Goal: Task Accomplishment & Management: Use online tool/utility

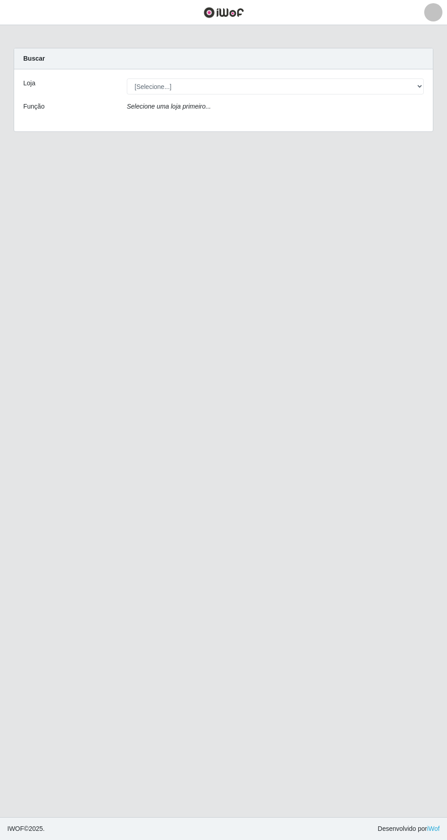
select select "456"
click at [127, 78] on select "[Selecione...] Extrabom - [GEOGRAPHIC_DATA] 28 [GEOGRAPHIC_DATA]" at bounding box center [275, 86] width 297 height 16
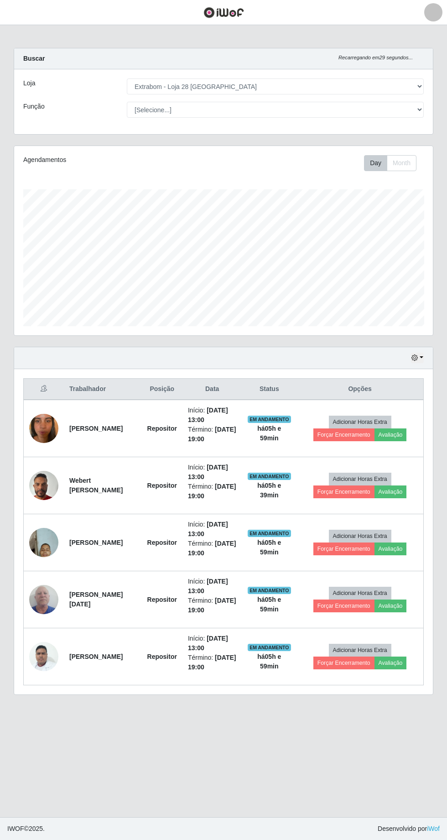
scroll to position [189, 419]
click at [337, 659] on button "Forçar Encerramento" at bounding box center [343, 663] width 61 height 13
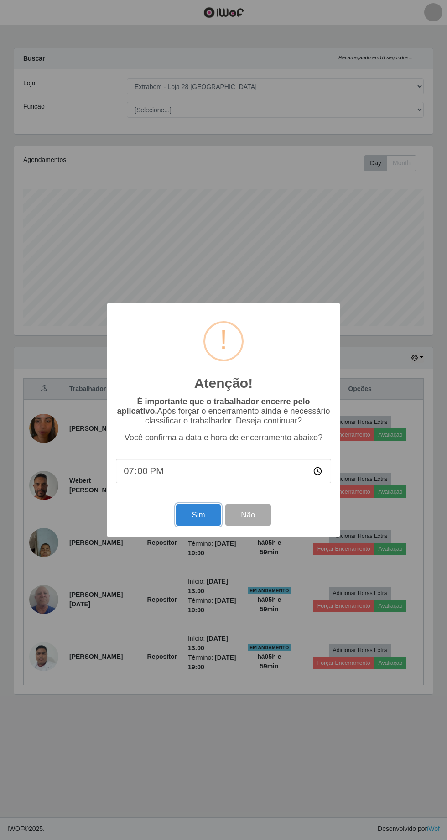
click at [193, 515] on button "Sim" at bounding box center [198, 514] width 44 height 21
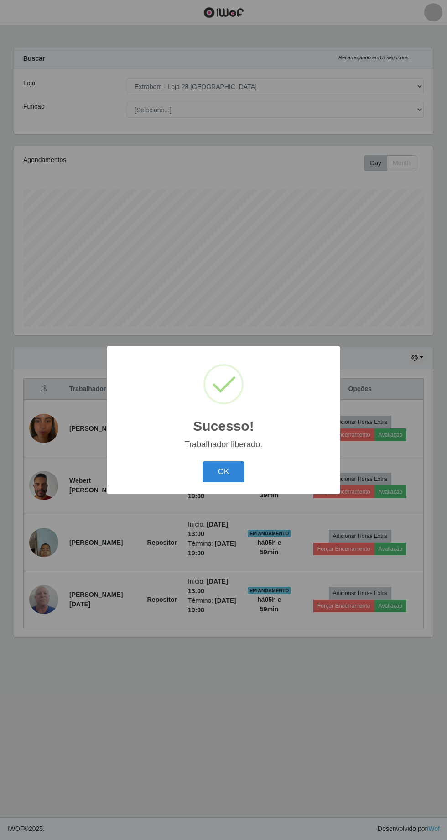
click at [221, 471] on button "OK" at bounding box center [224, 471] width 42 height 21
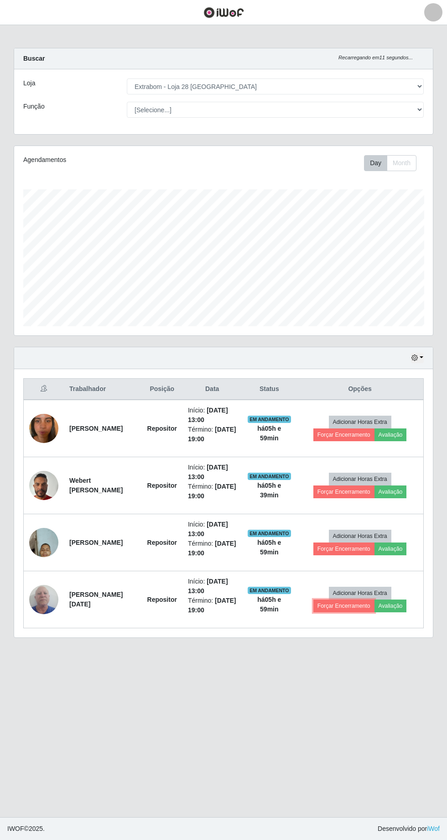
click at [342, 603] on button "Forçar Encerramento" at bounding box center [343, 606] width 61 height 13
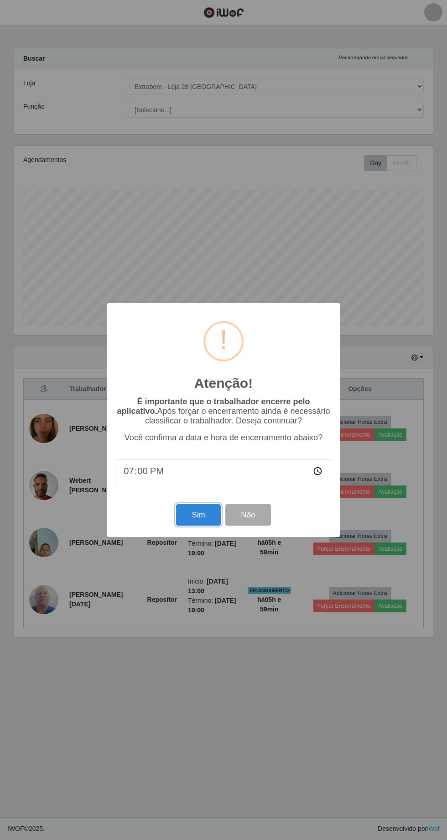
click at [187, 511] on button "Sim" at bounding box center [198, 514] width 44 height 21
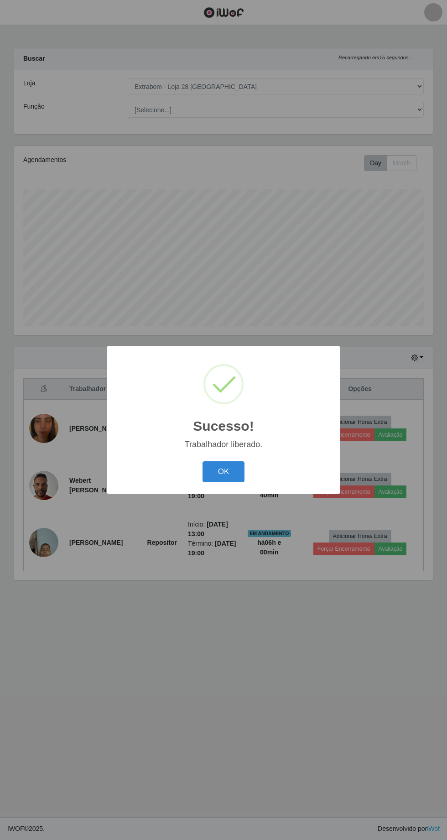
click at [238, 465] on button "OK" at bounding box center [224, 471] width 42 height 21
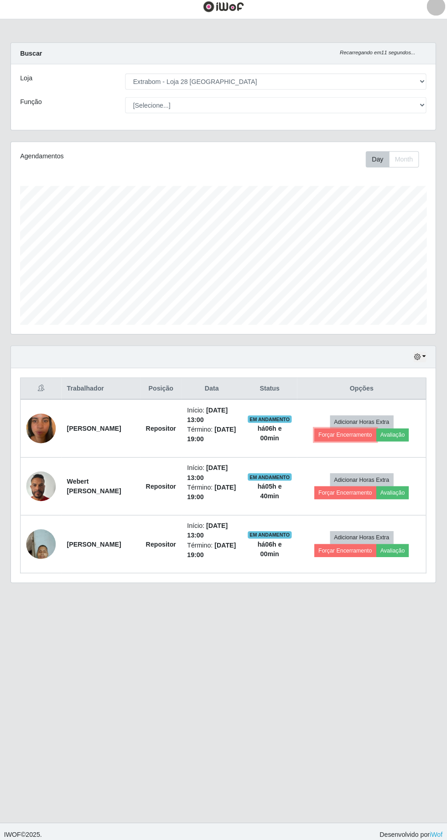
click at [348, 428] on button "Forçar Encerramento" at bounding box center [343, 434] width 61 height 13
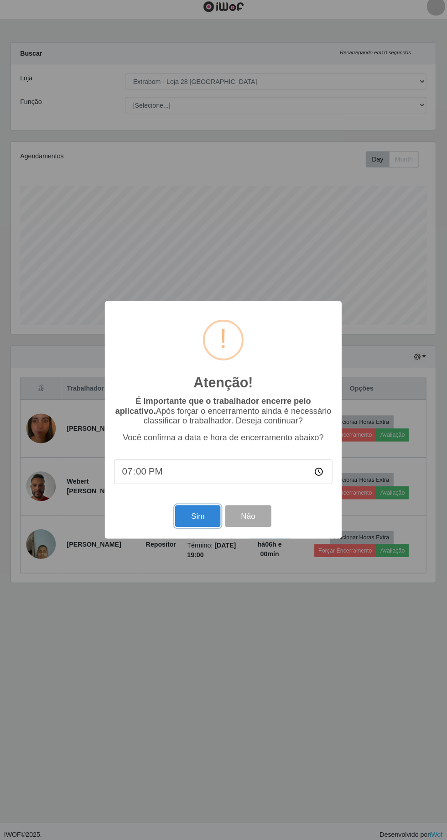
click at [189, 522] on button "Sim" at bounding box center [198, 514] width 44 height 21
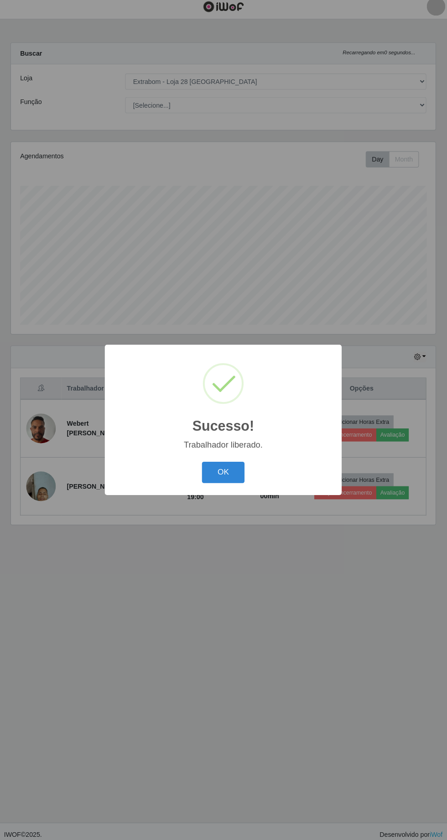
click at [220, 482] on button "OK" at bounding box center [224, 471] width 42 height 21
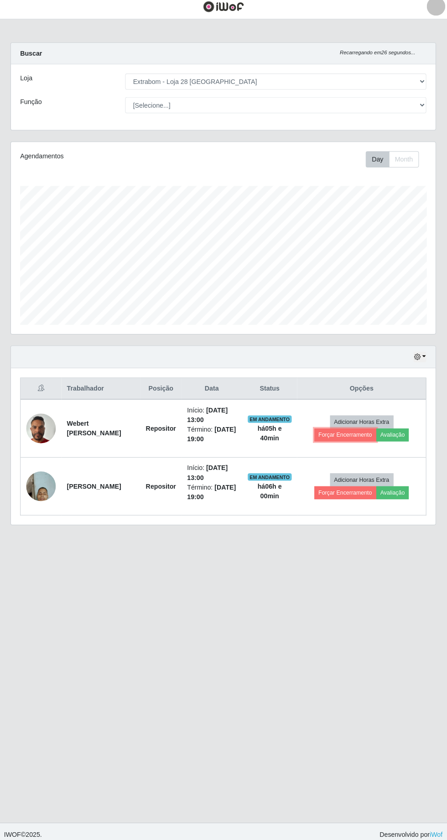
click at [344, 432] on button "Forçar Encerramento" at bounding box center [343, 434] width 61 height 13
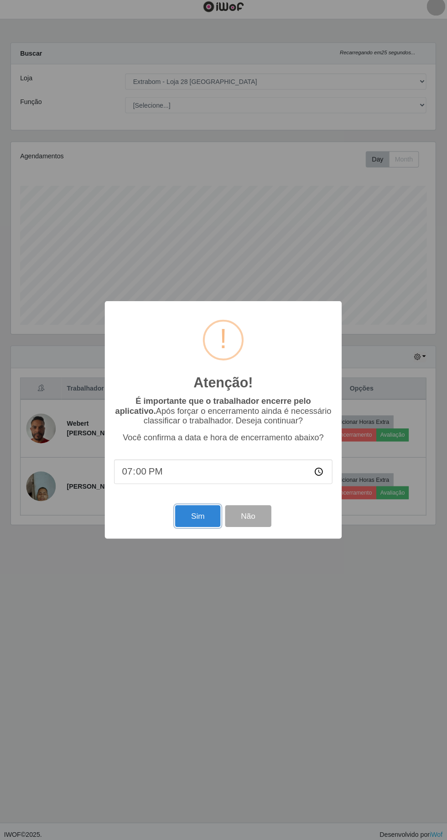
click at [198, 517] on button "Sim" at bounding box center [198, 514] width 44 height 21
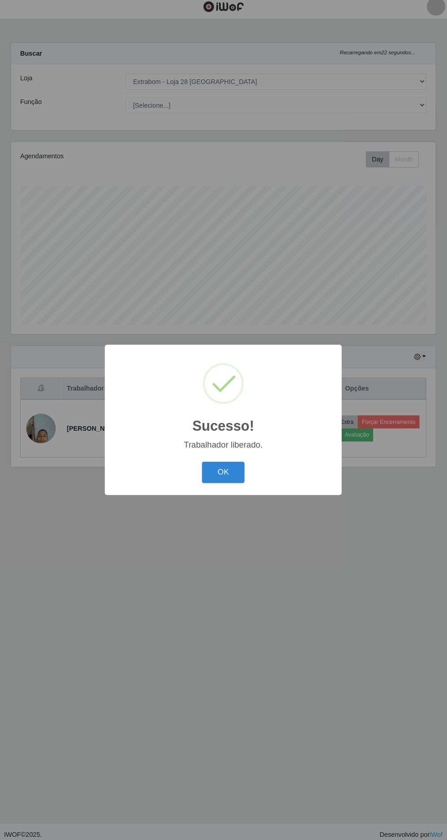
click at [229, 479] on button "OK" at bounding box center [224, 471] width 42 height 21
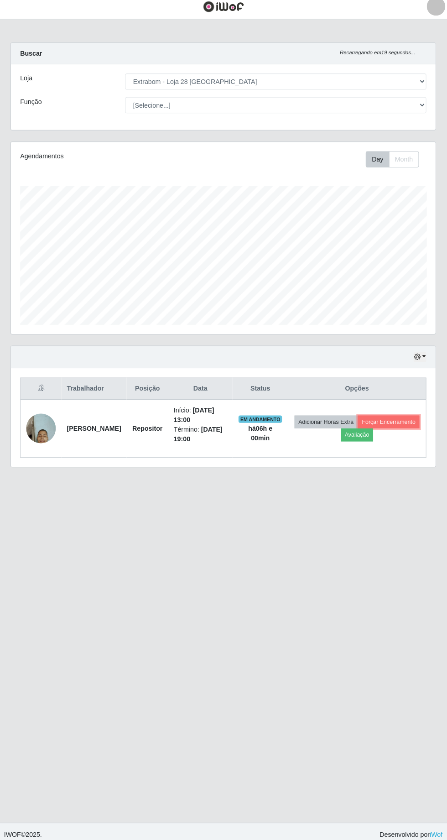
click at [356, 428] on button "Forçar Encerramento" at bounding box center [386, 422] width 61 height 13
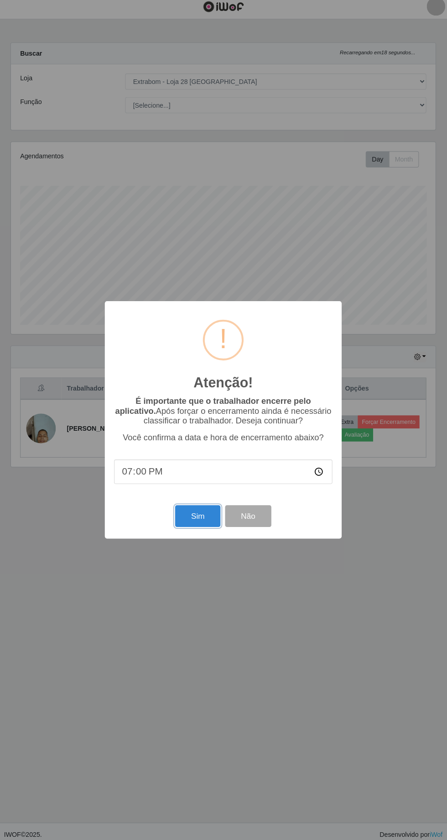
click at [196, 510] on button "Sim" at bounding box center [198, 514] width 44 height 21
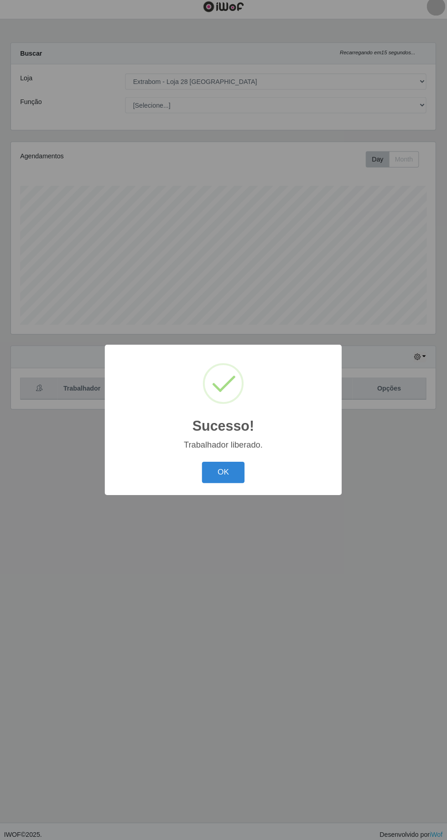
click at [213, 477] on button "OK" at bounding box center [224, 471] width 42 height 21
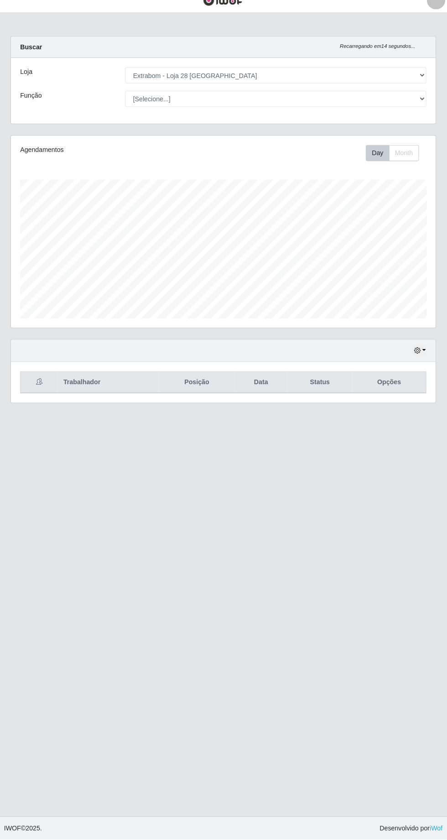
scroll to position [0, 0]
